Goal: Communication & Community: Ask a question

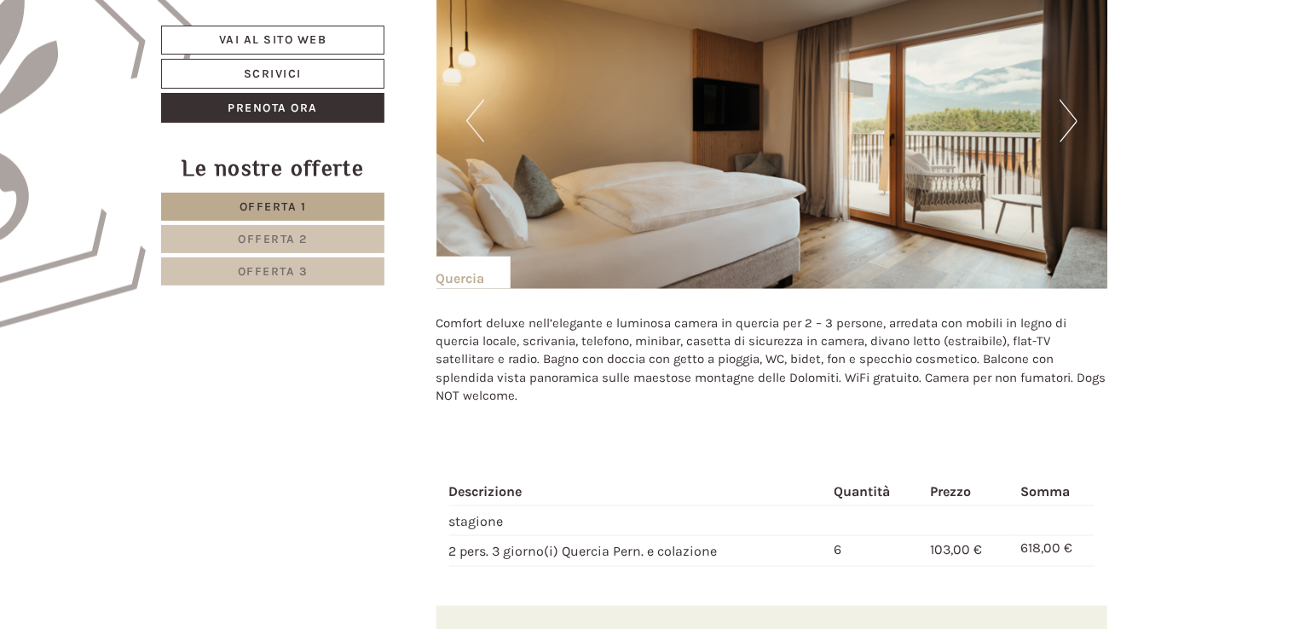
scroll to position [1072, 0]
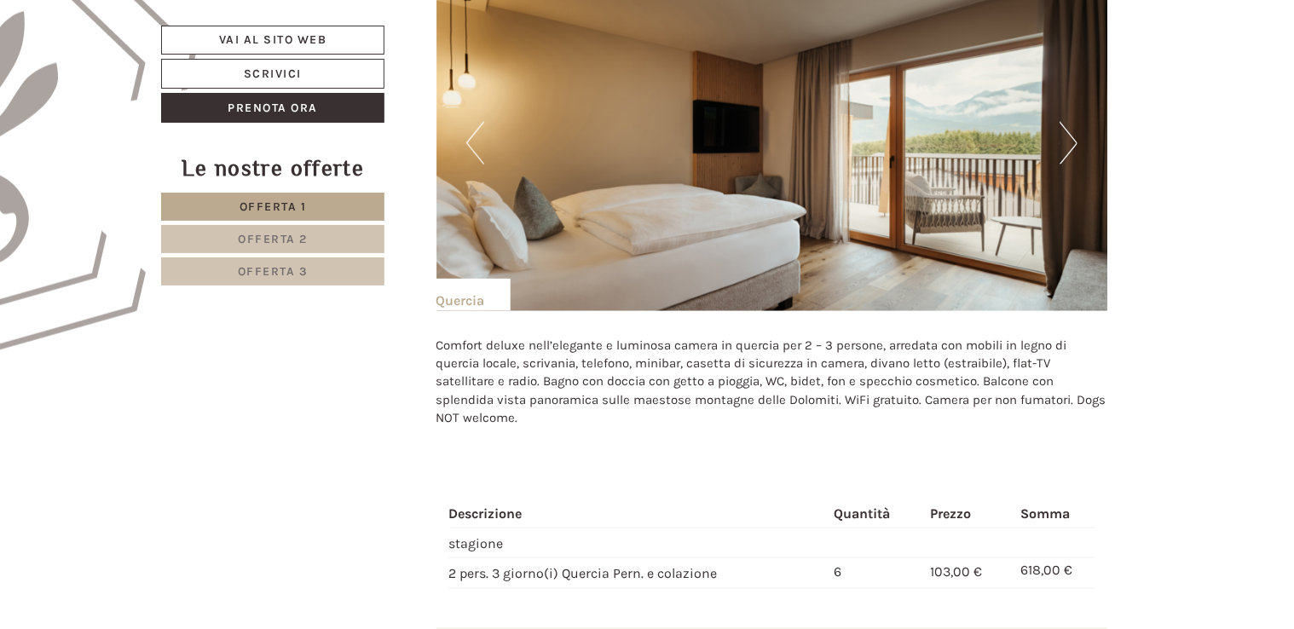
click at [1066, 136] on button "Next" at bounding box center [1069, 143] width 18 height 43
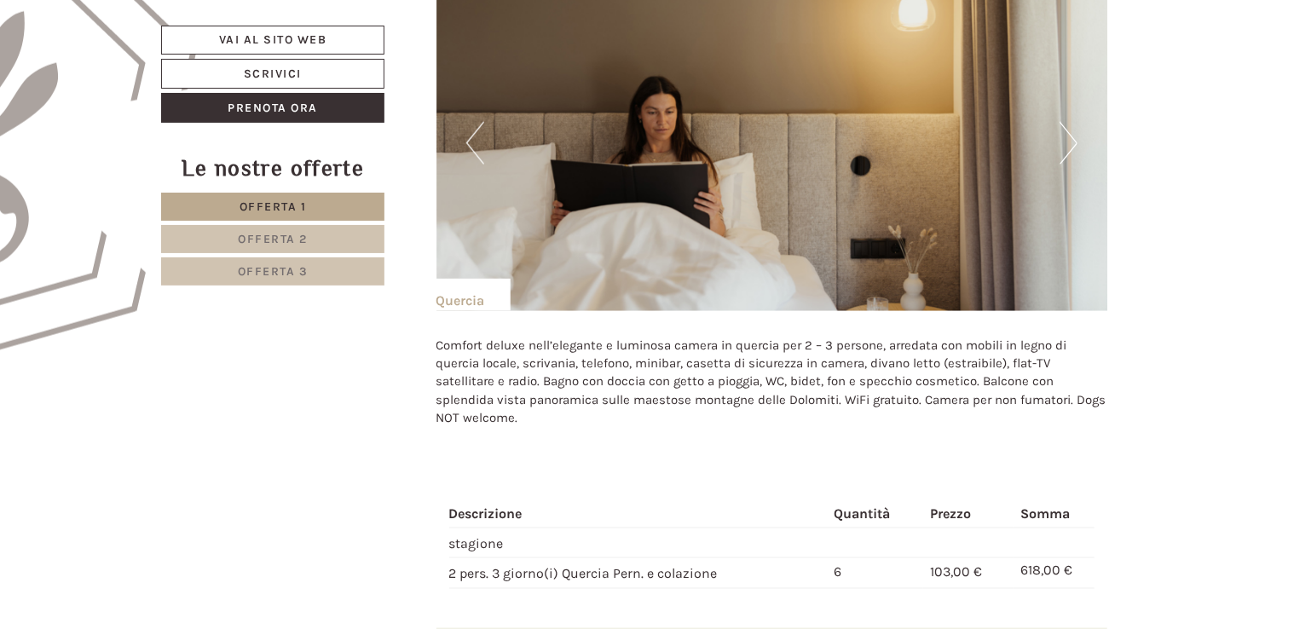
click at [1066, 136] on button "Next" at bounding box center [1069, 143] width 18 height 43
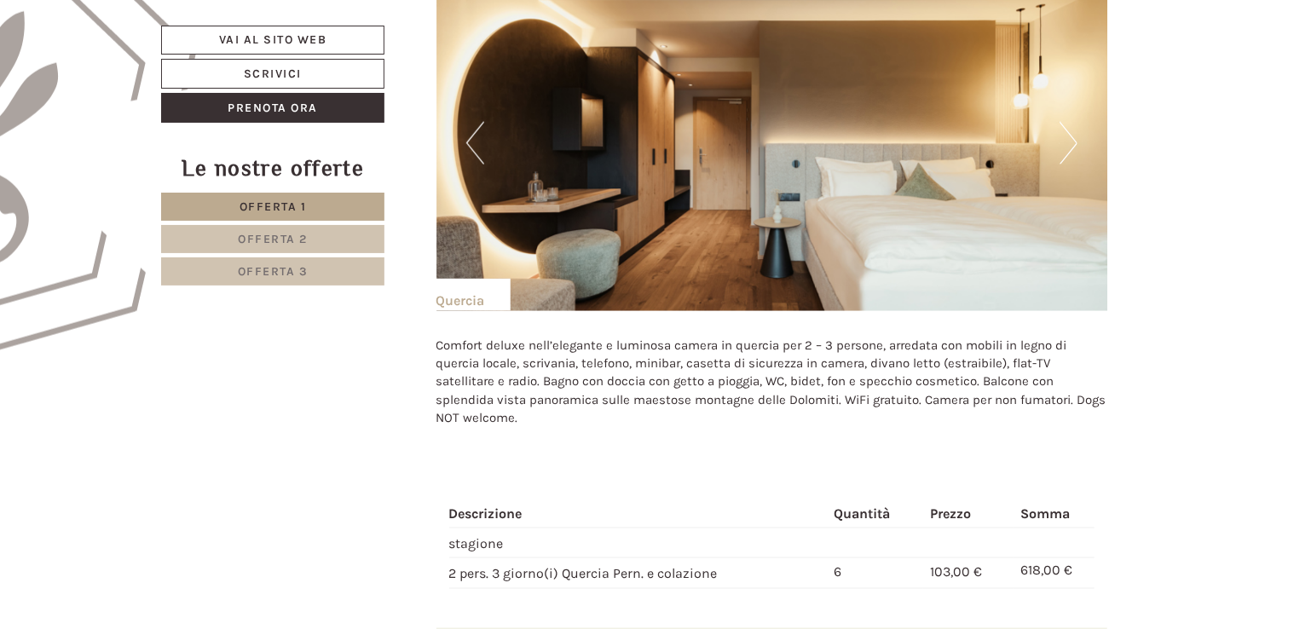
click at [1066, 136] on button "Next" at bounding box center [1069, 143] width 18 height 43
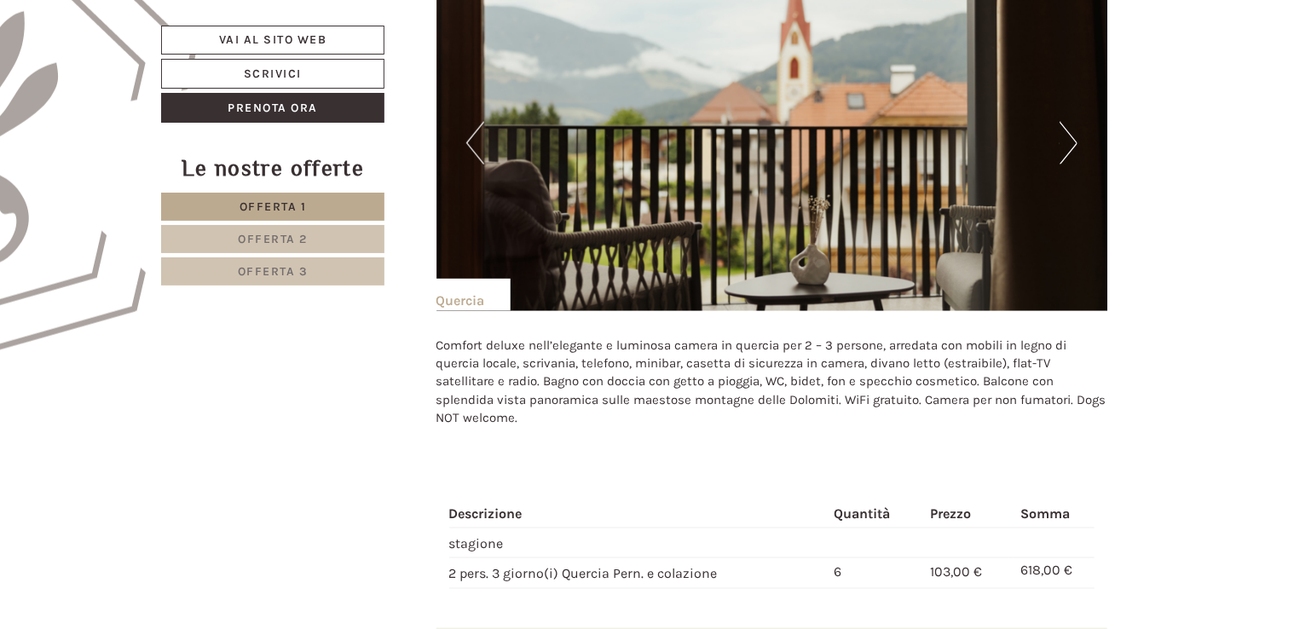
click at [1066, 136] on button "Next" at bounding box center [1069, 143] width 18 height 43
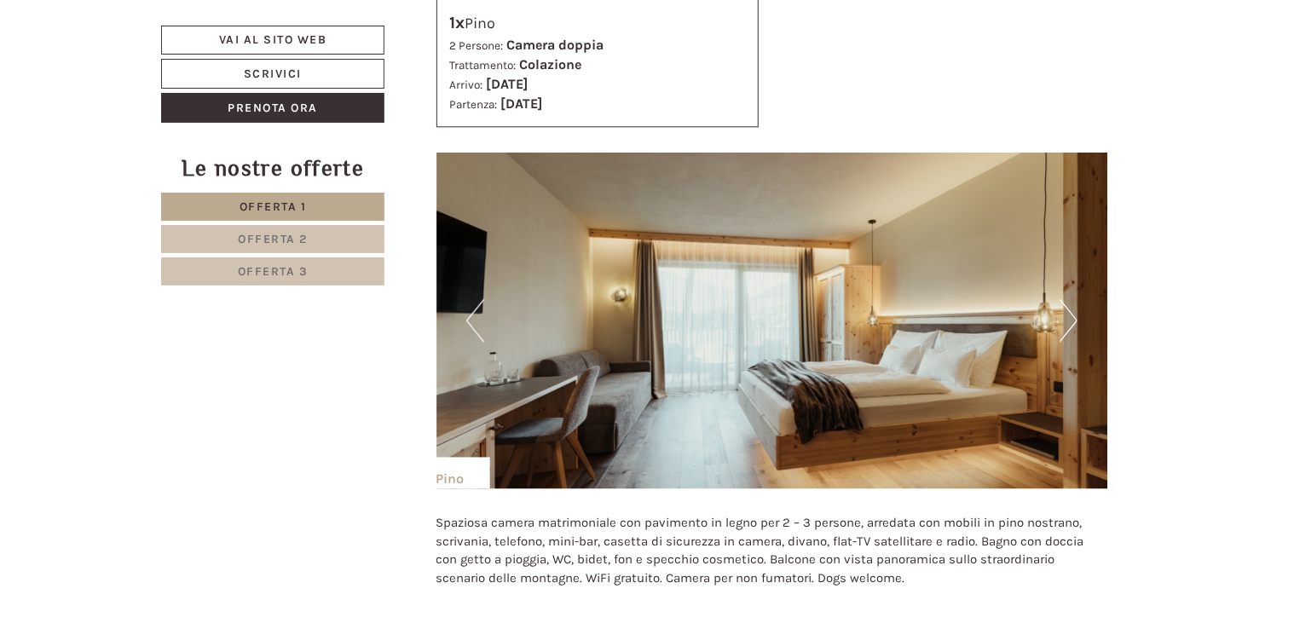
scroll to position [1972, 0]
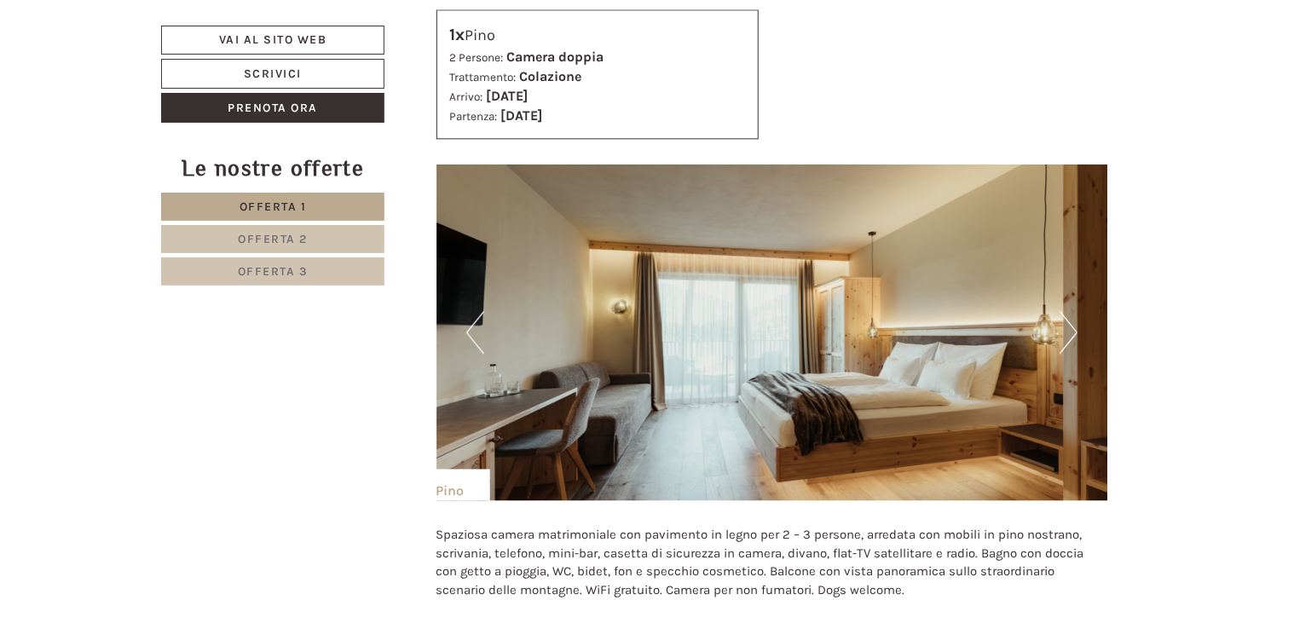
click at [1067, 331] on button "Next" at bounding box center [1069, 332] width 18 height 43
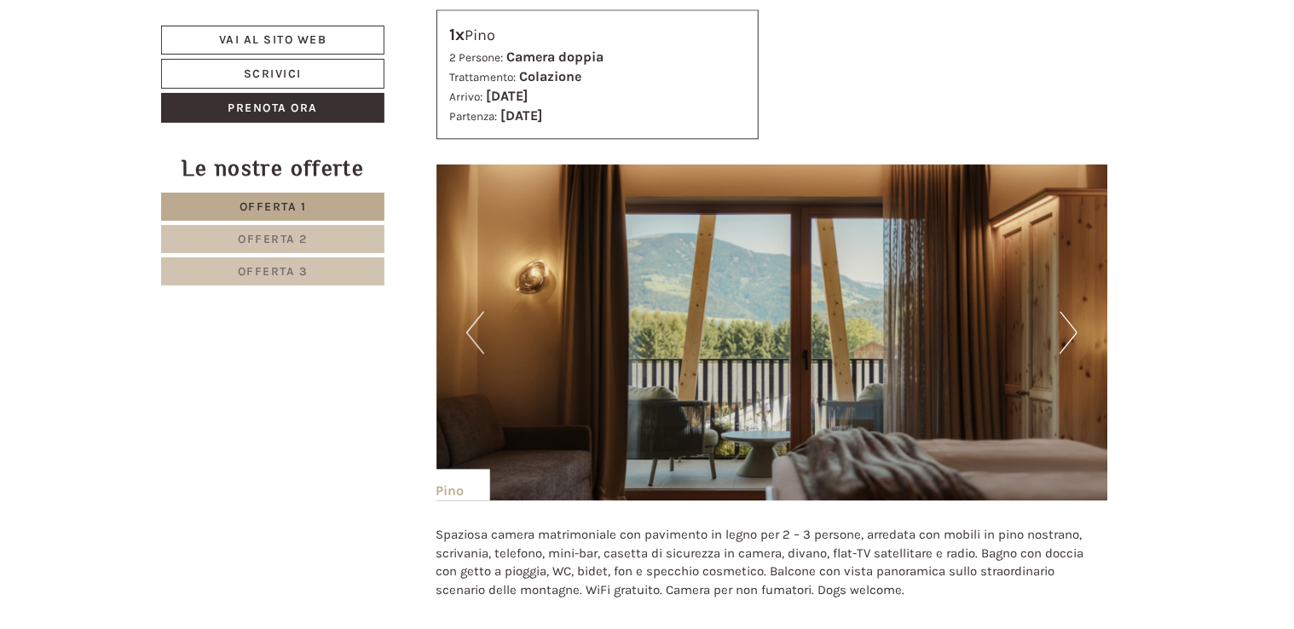
click at [1067, 331] on button "Next" at bounding box center [1069, 332] width 18 height 43
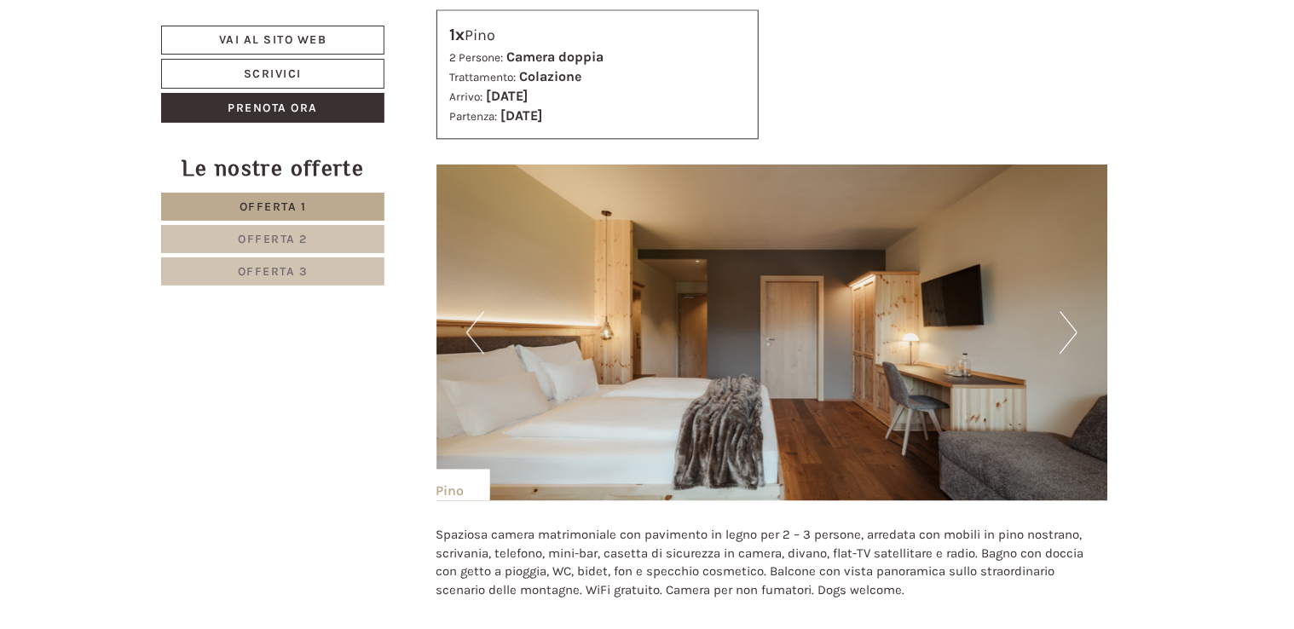
click at [1067, 331] on button "Next" at bounding box center [1069, 332] width 18 height 43
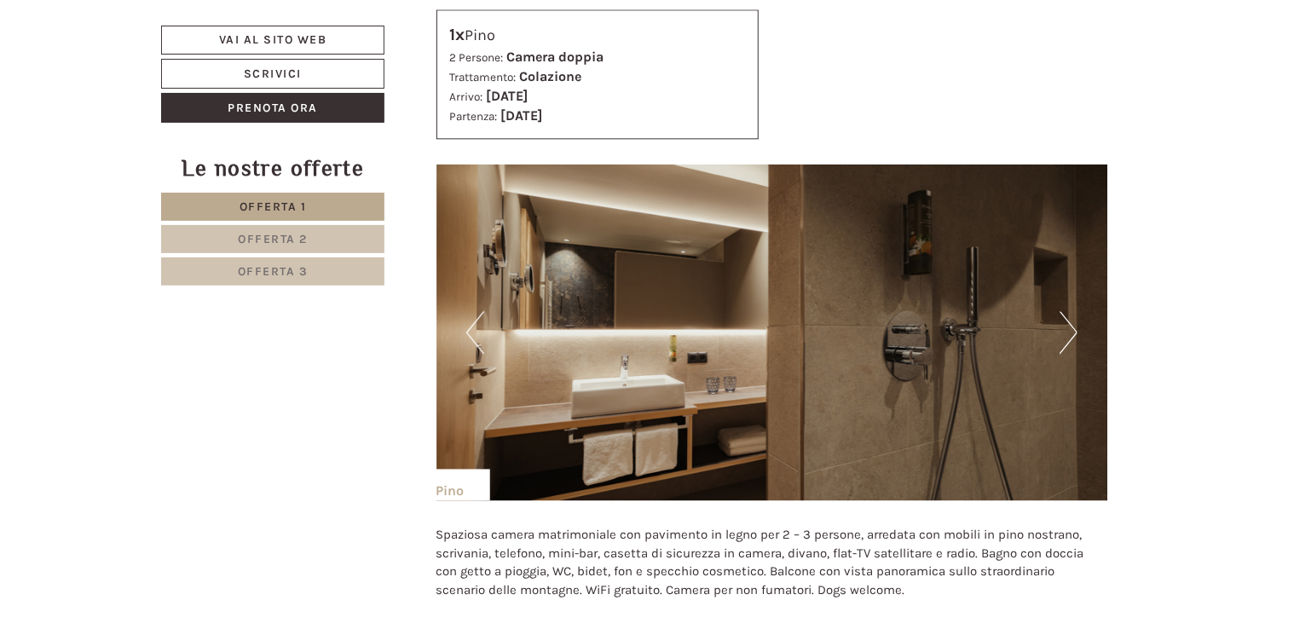
click at [1067, 331] on button "Next" at bounding box center [1069, 332] width 18 height 43
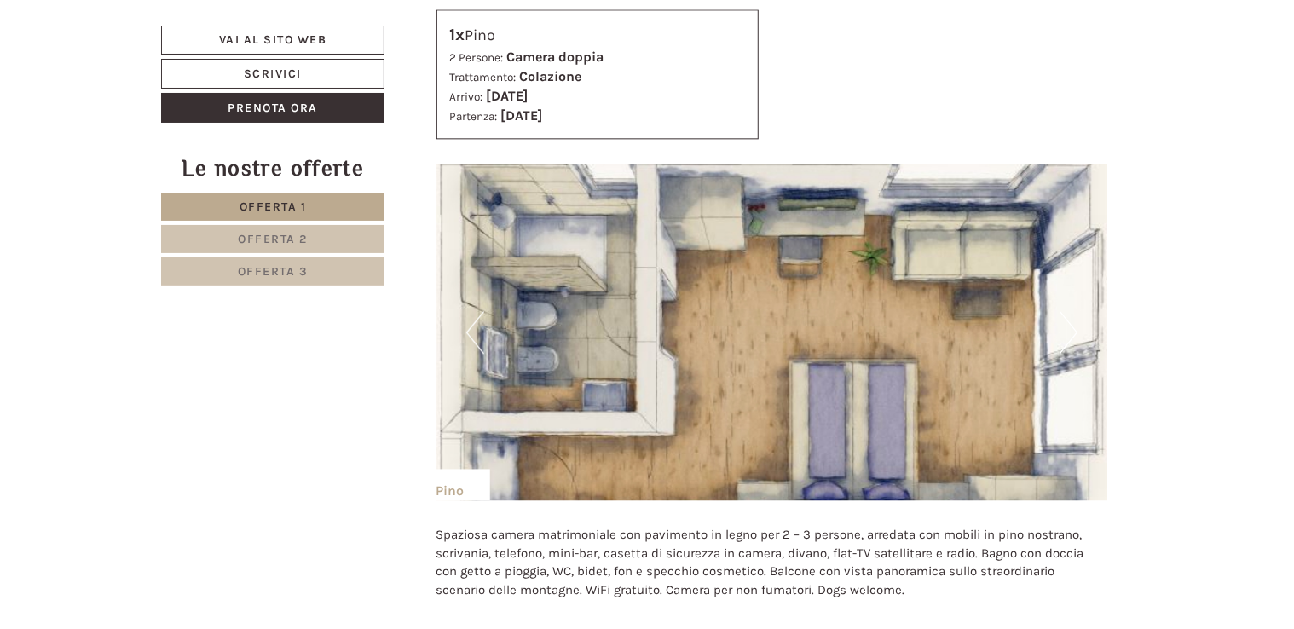
click at [1067, 331] on button "Next" at bounding box center [1069, 332] width 18 height 43
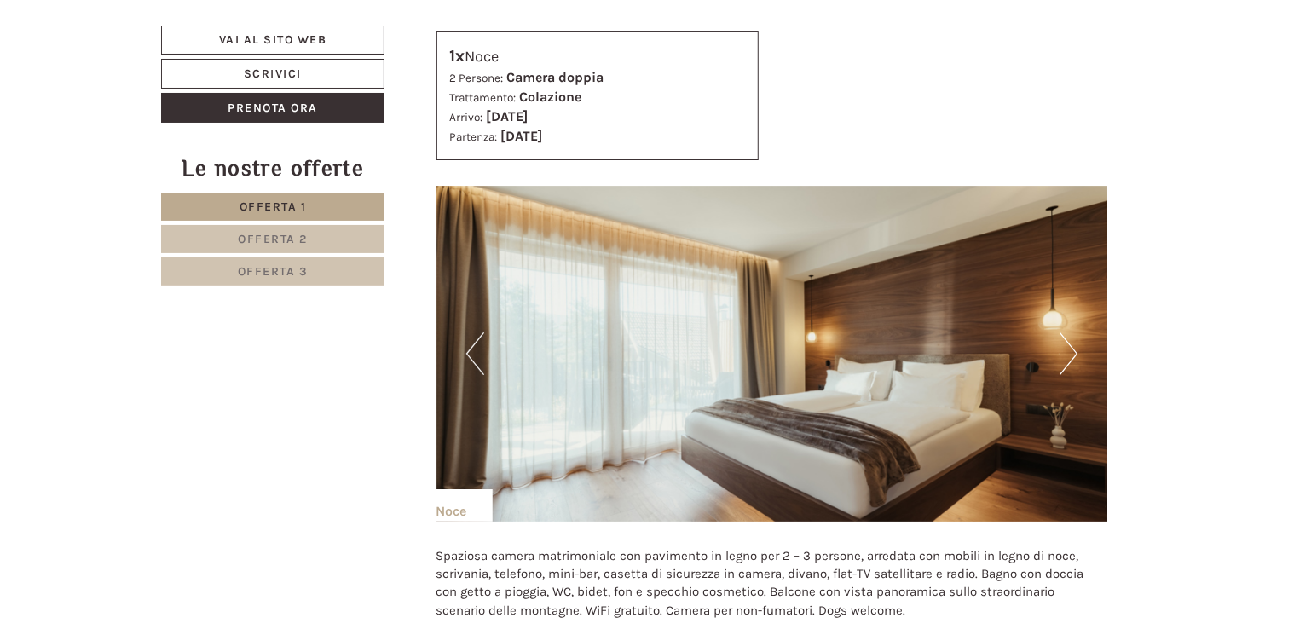
scroll to position [3034, 0]
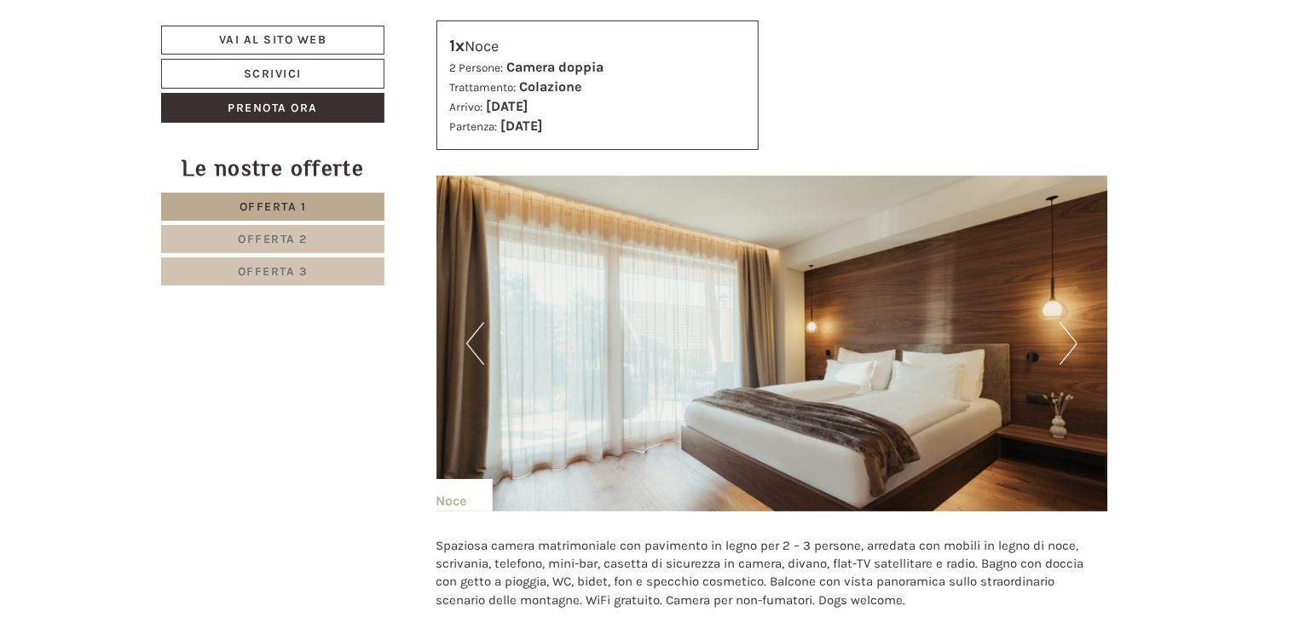
click at [1072, 349] on button "Next" at bounding box center [1069, 343] width 18 height 43
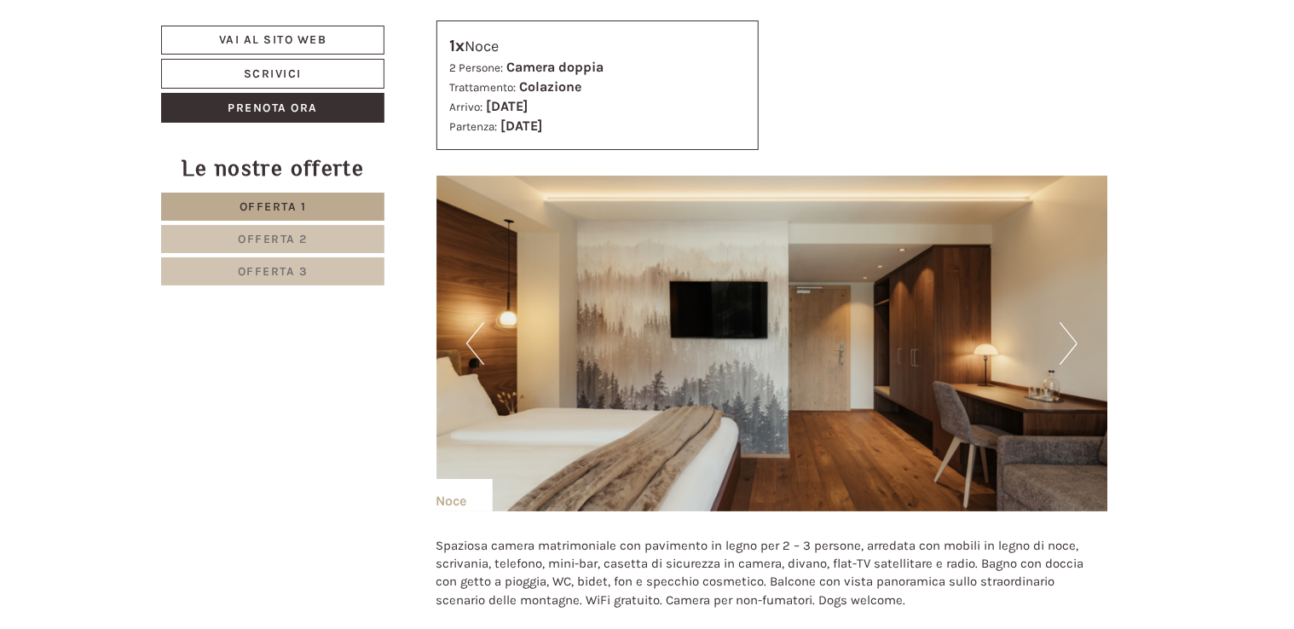
click at [1072, 349] on button "Next" at bounding box center [1069, 343] width 18 height 43
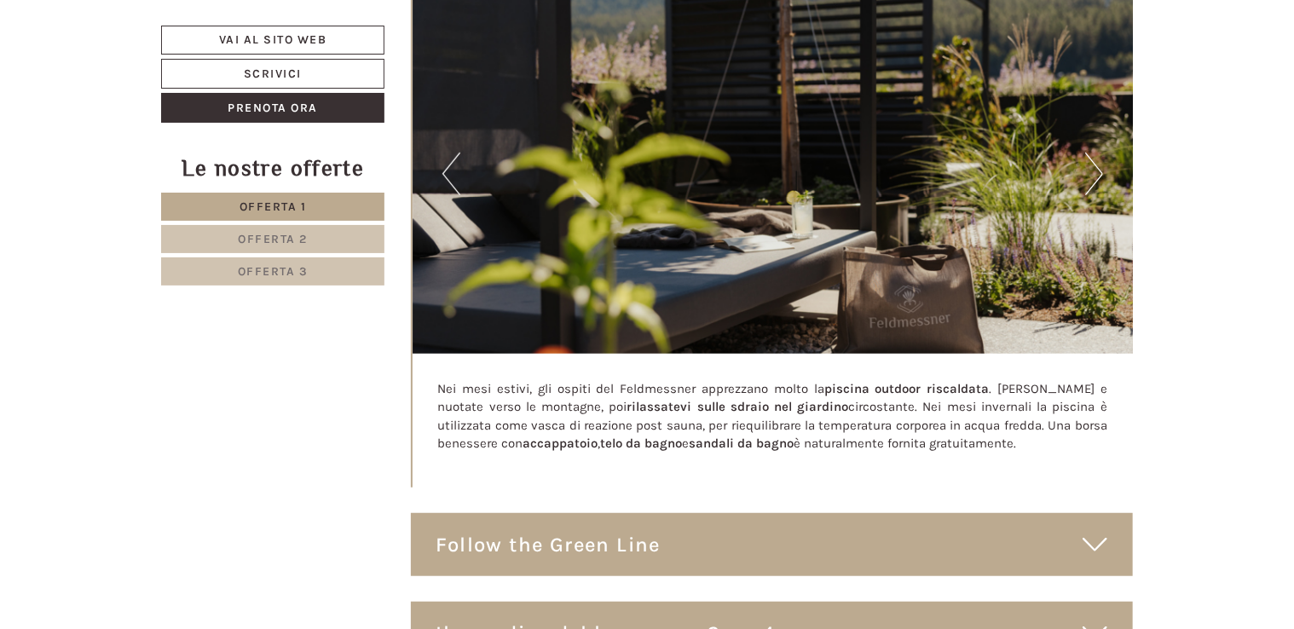
scroll to position [6101, 0]
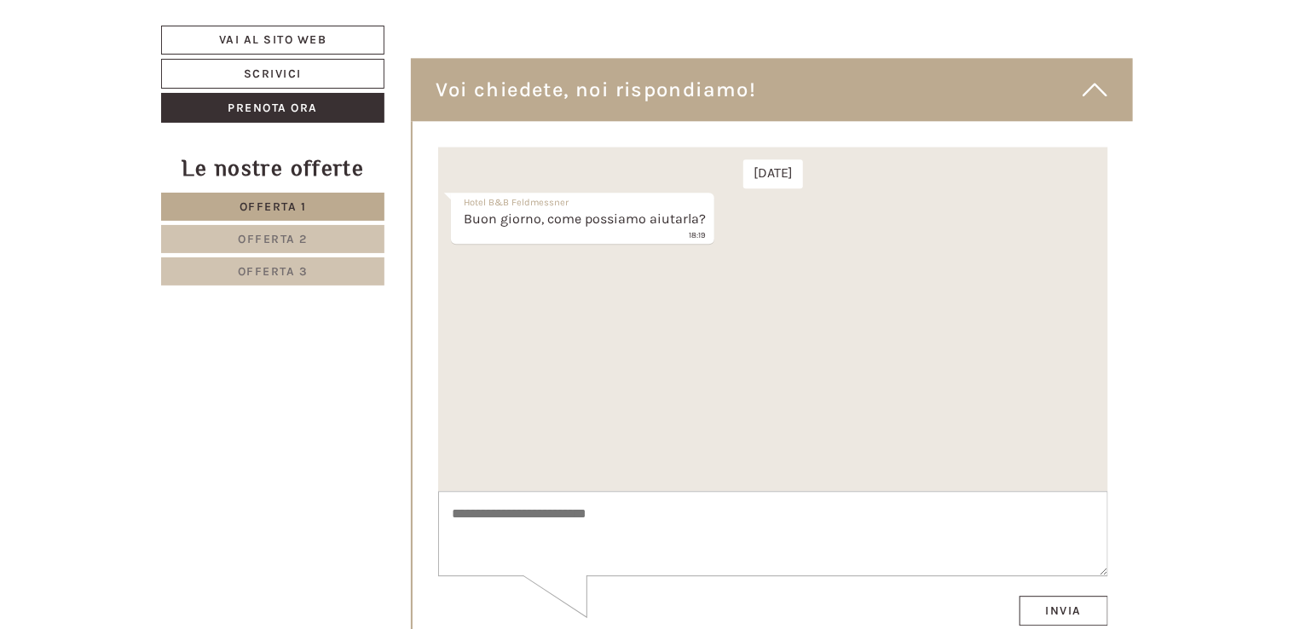
scroll to position [8545, 0]
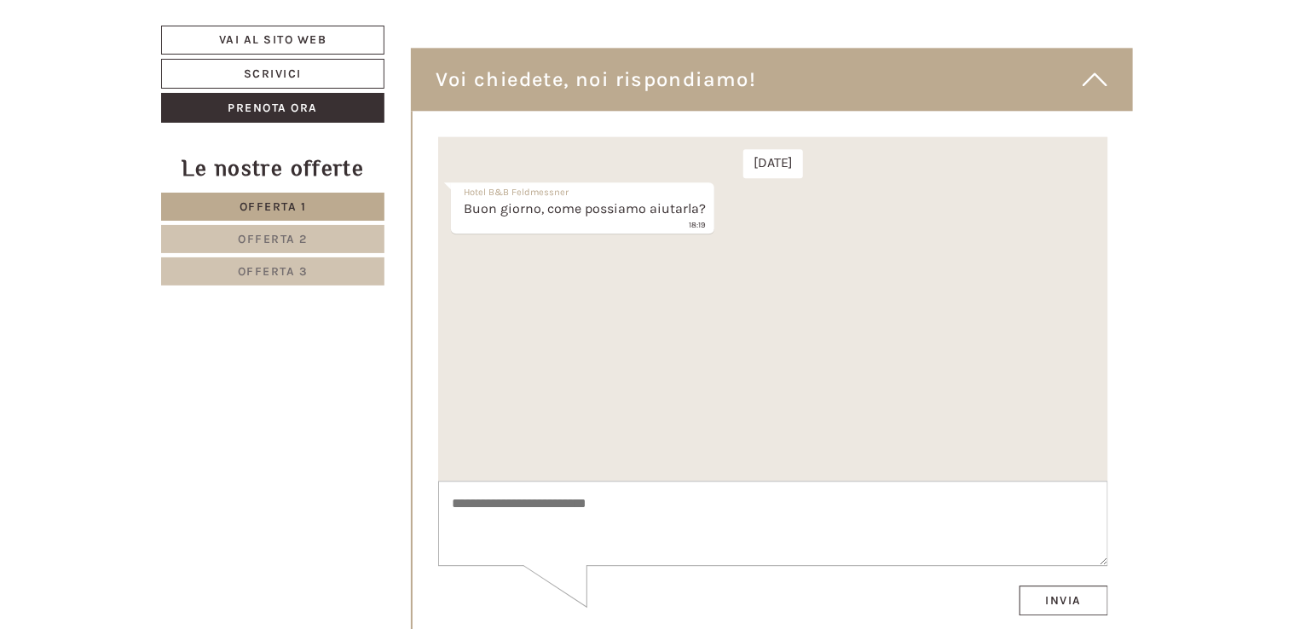
click at [719, 502] on textarea at bounding box center [772, 523] width 670 height 86
type textarea "*"
type textarea "**********"
click at [1085, 605] on button "Invia" at bounding box center [1064, 600] width 90 height 30
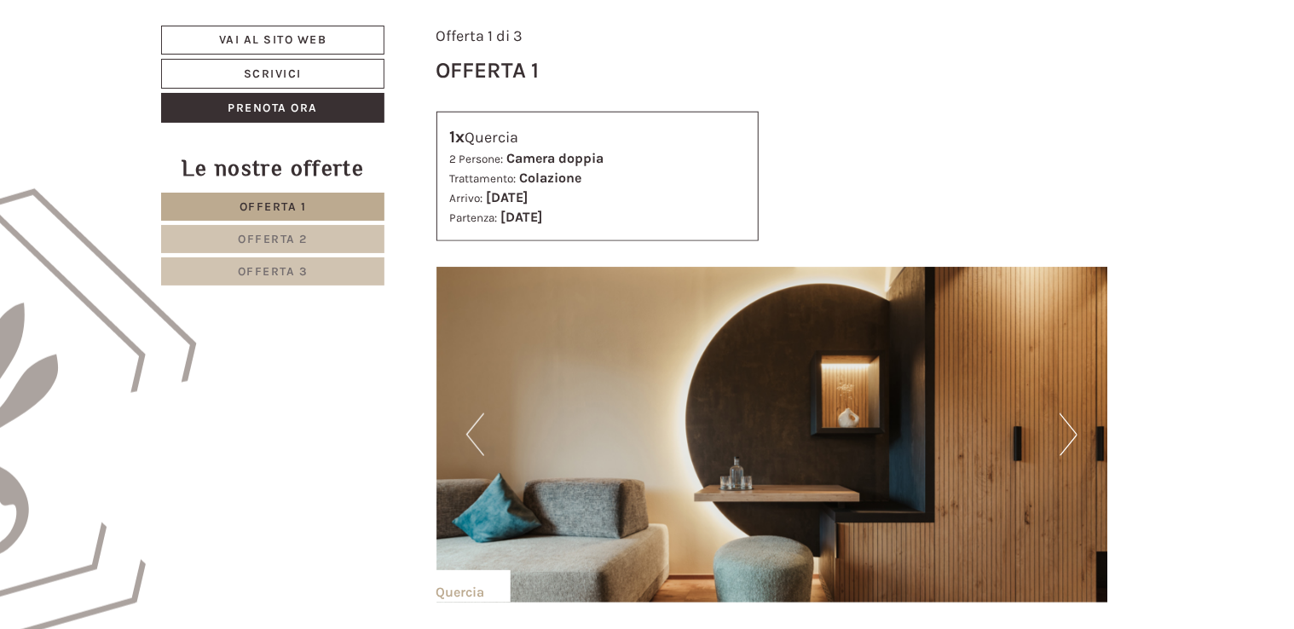
scroll to position [282, 0]
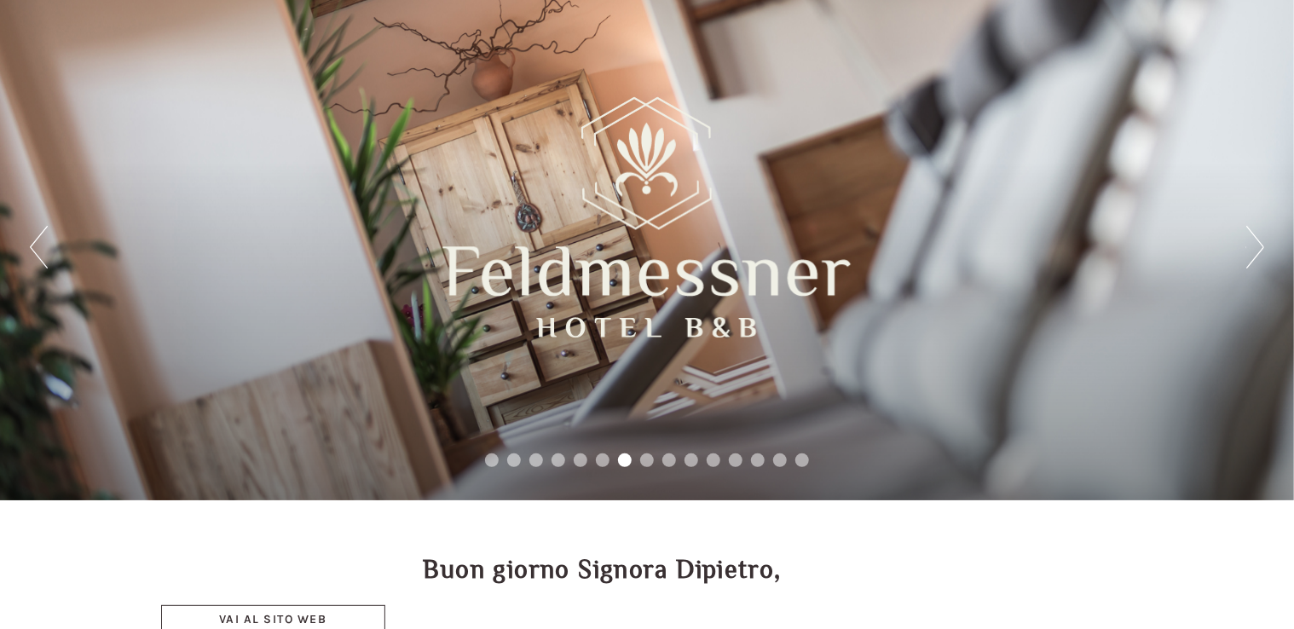
scroll to position [0, 0]
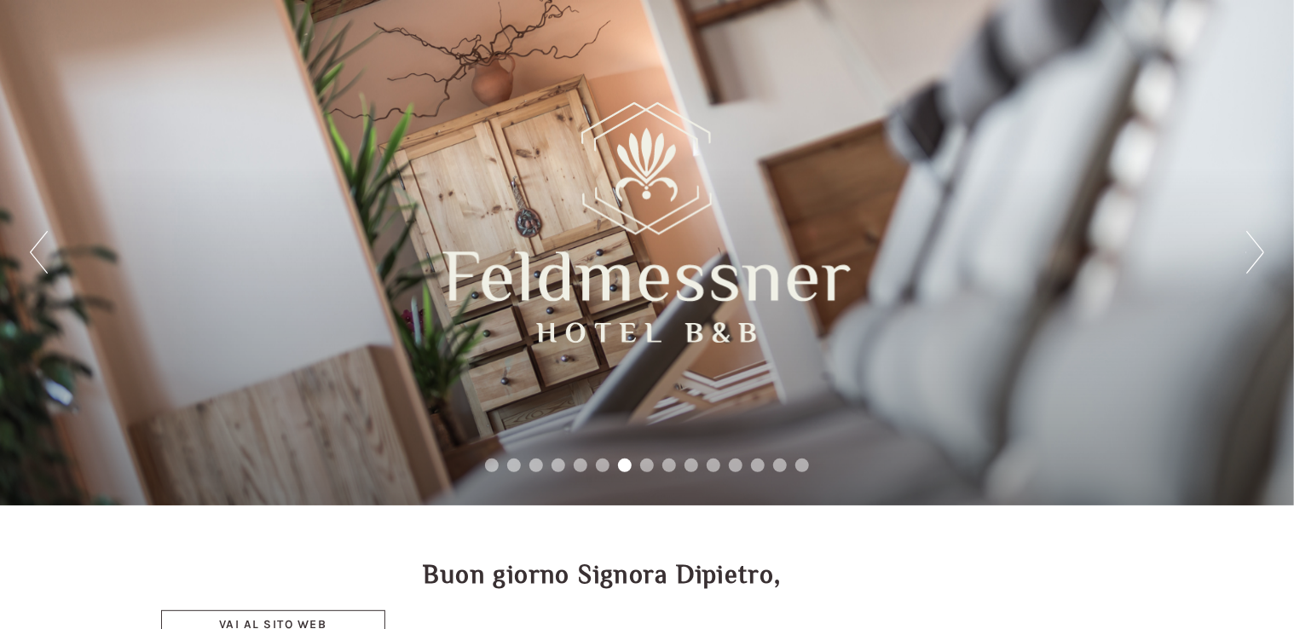
drag, startPoint x: 859, startPoint y: 279, endPoint x: 448, endPoint y: 282, distance: 411.0
click at [448, 282] on div at bounding box center [647, 222] width 425 height 298
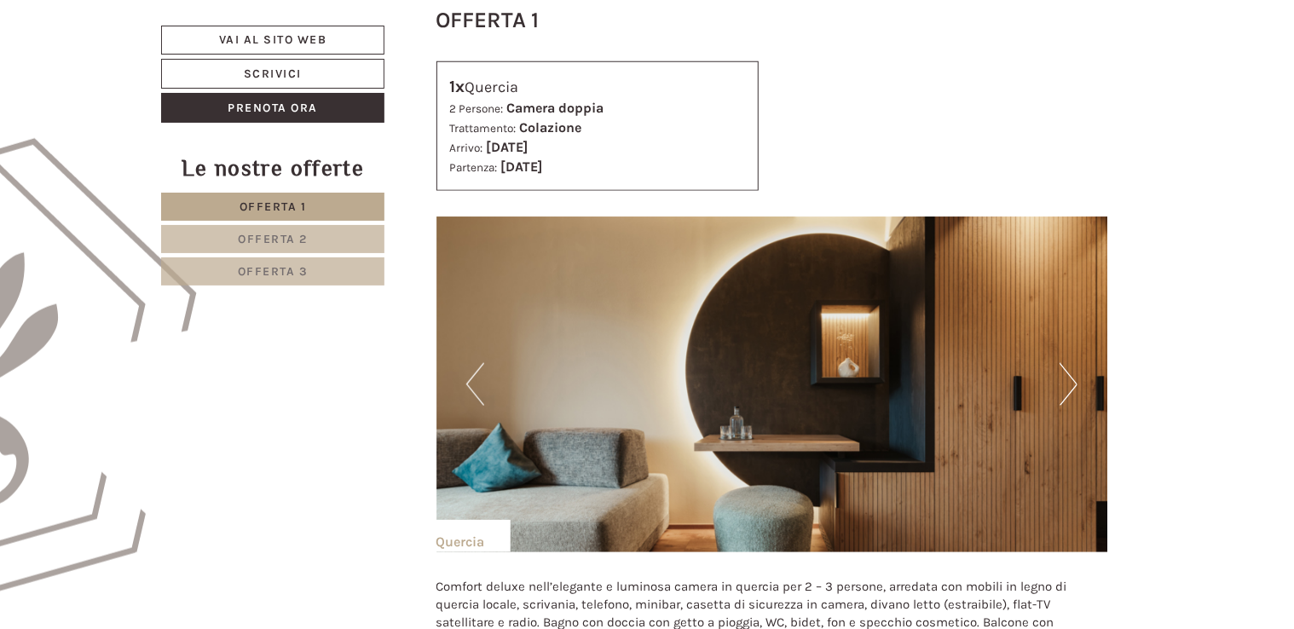
scroll to position [853, 0]
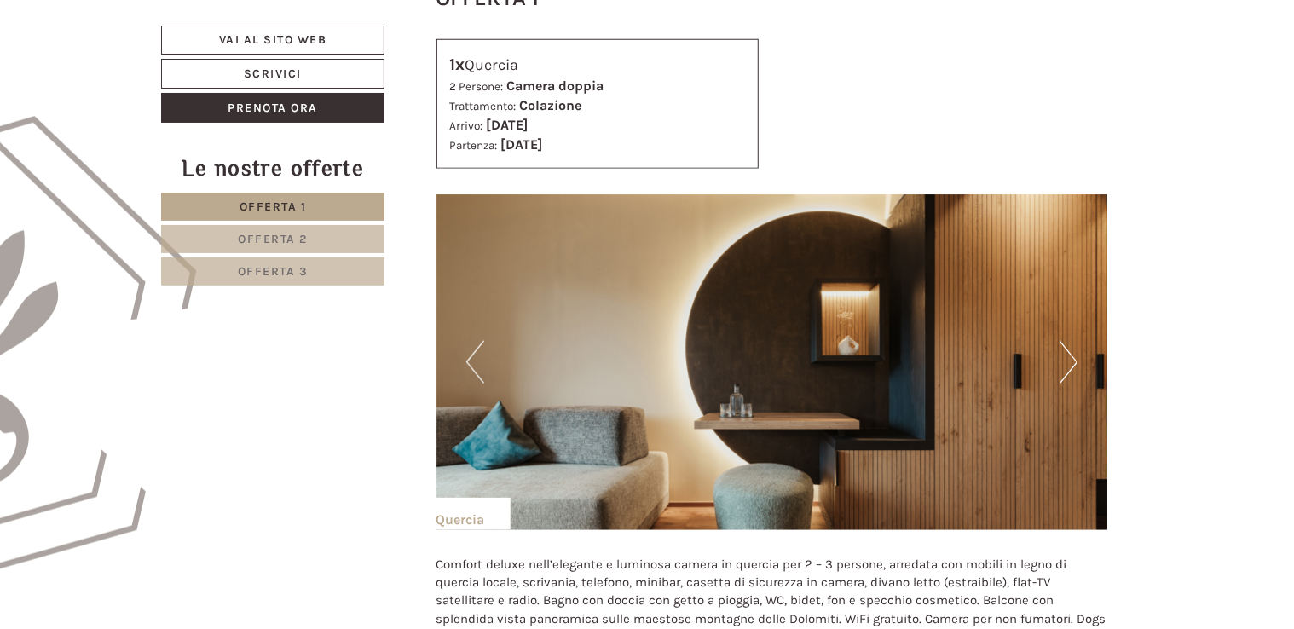
click at [1070, 364] on button "Next" at bounding box center [1069, 362] width 18 height 43
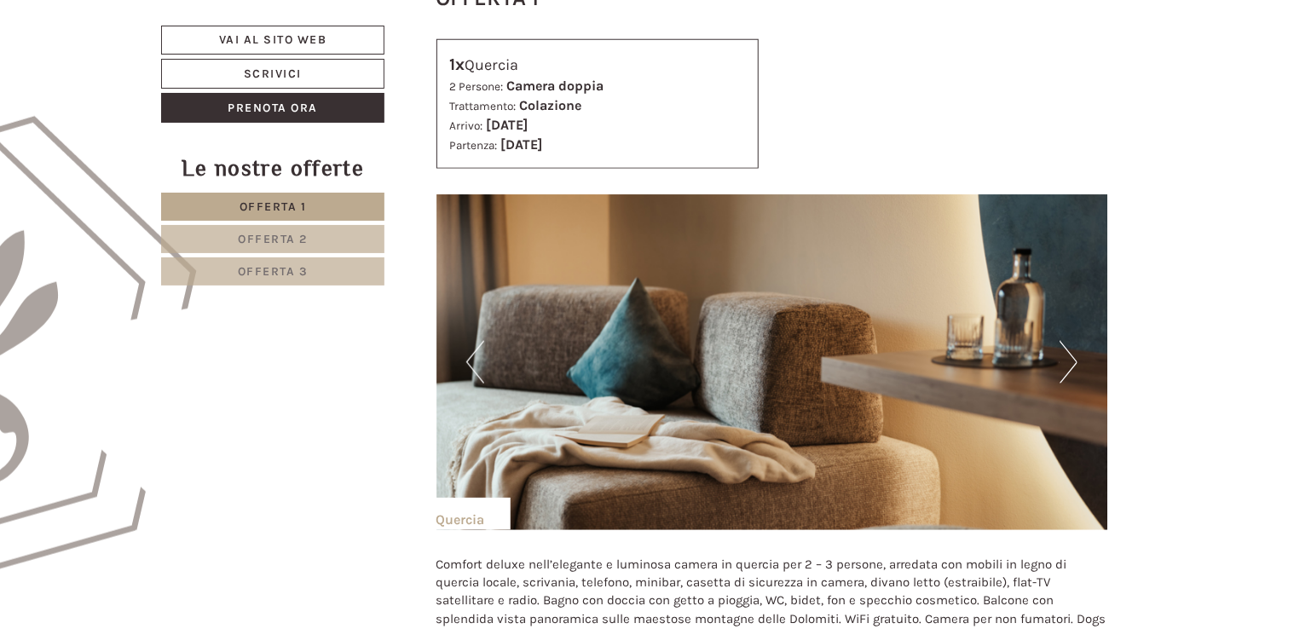
click at [1070, 364] on button "Next" at bounding box center [1069, 362] width 18 height 43
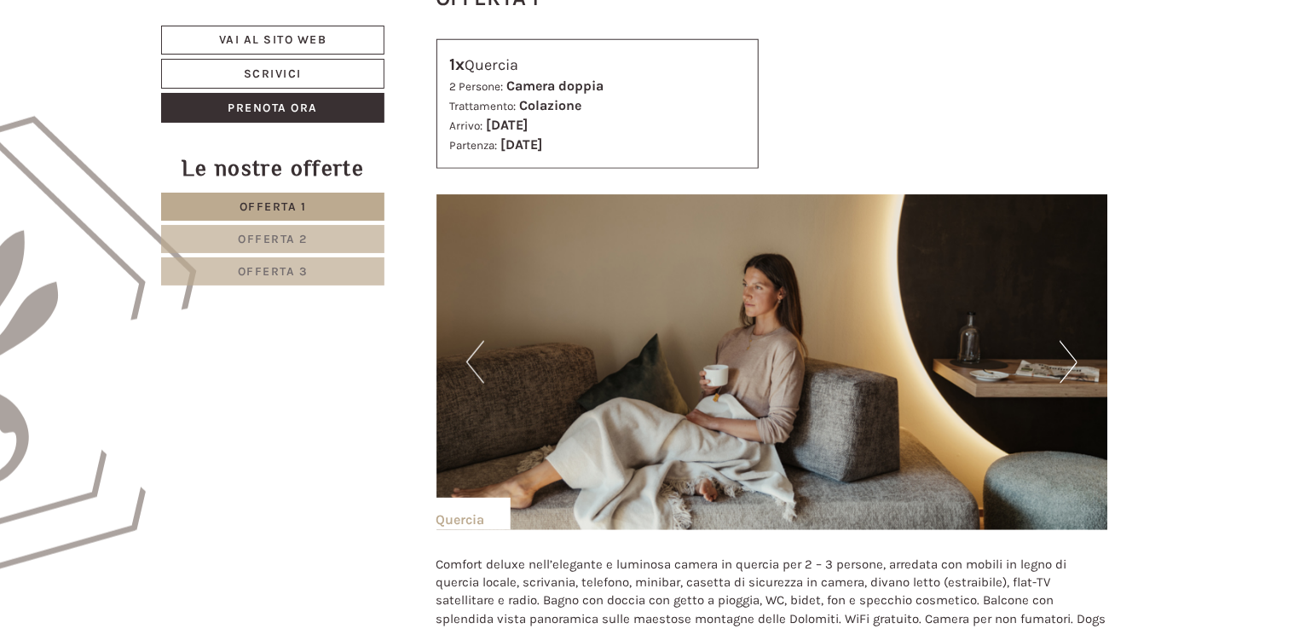
click at [1070, 364] on button "Next" at bounding box center [1069, 362] width 18 height 43
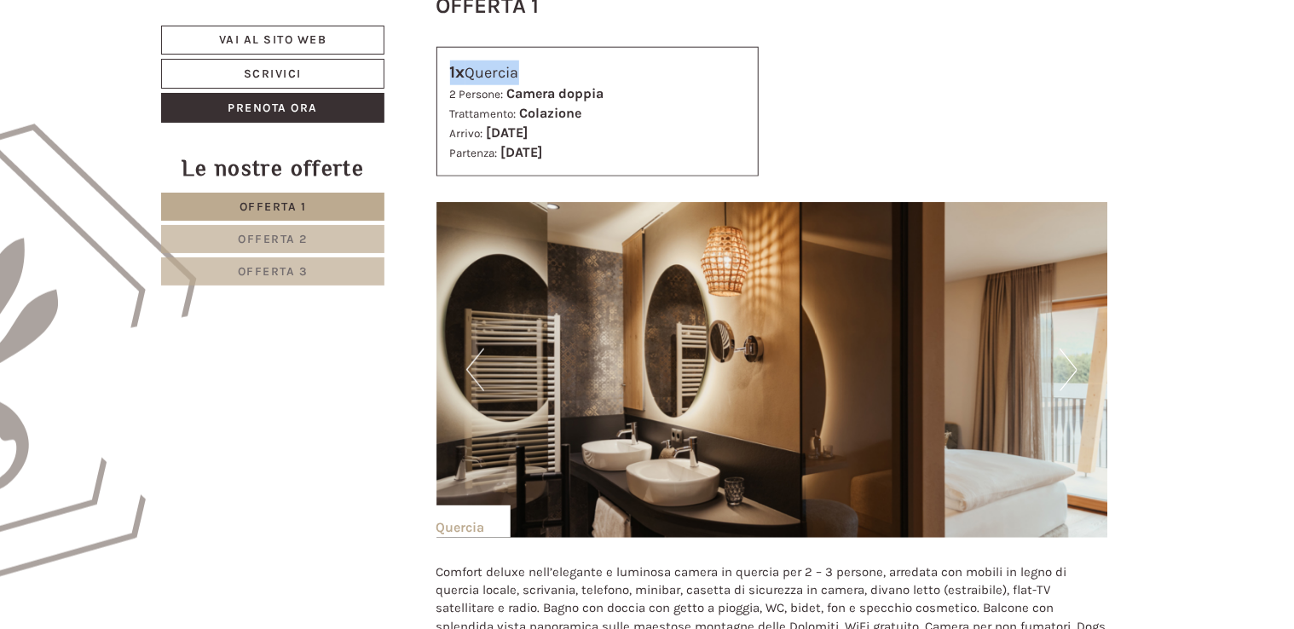
drag, startPoint x: 1293, startPoint y: 2, endPoint x: 1300, endPoint y: 24, distance: 23.5
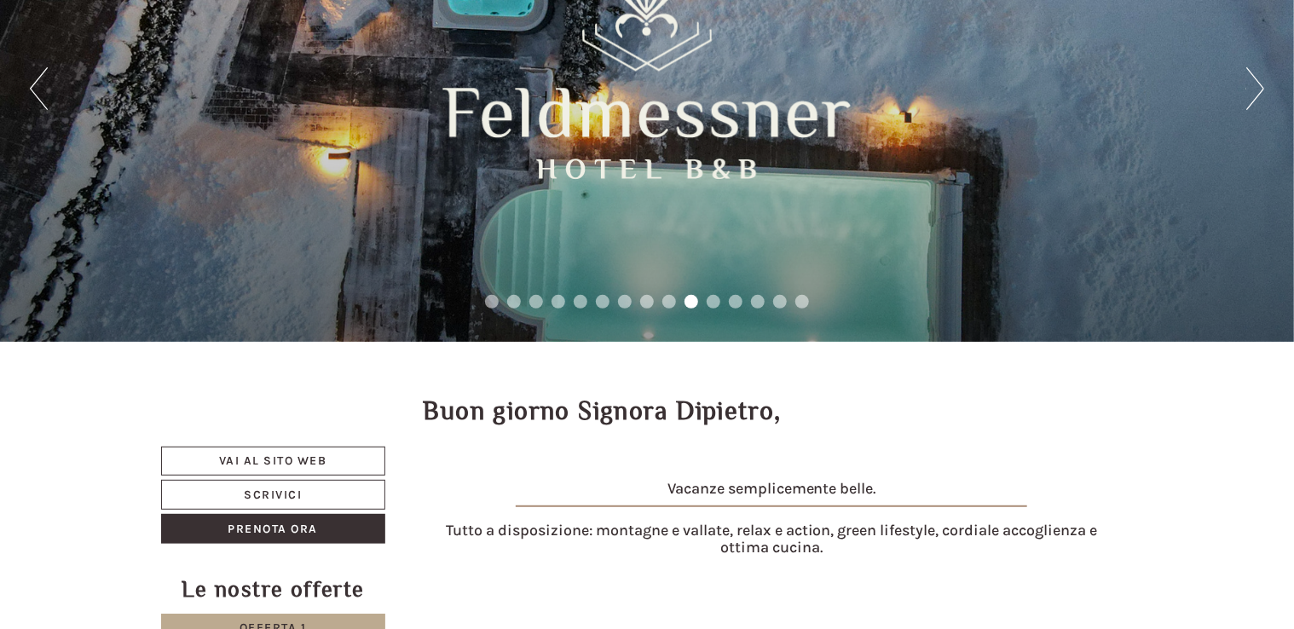
scroll to position [0, 0]
